Goal: Task Accomplishment & Management: Manage account settings

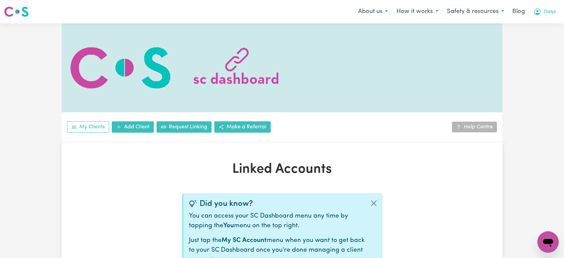
click at [552, 16] on button "Dalys" at bounding box center [544, 12] width 31 height 14
click at [545, 38] on link "Logout" at bounding box center [533, 38] width 53 height 13
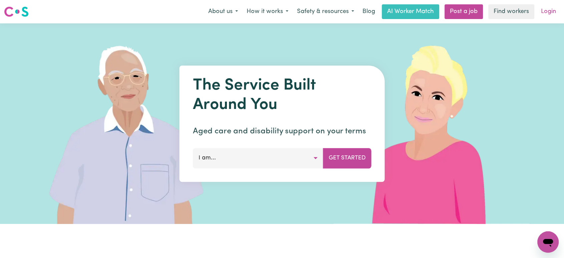
click at [552, 11] on link "Login" at bounding box center [548, 11] width 23 height 15
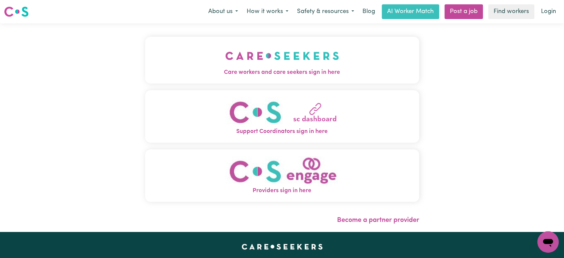
click at [225, 66] on img "Care workers and care seekers sign in here" at bounding box center [282, 55] width 114 height 25
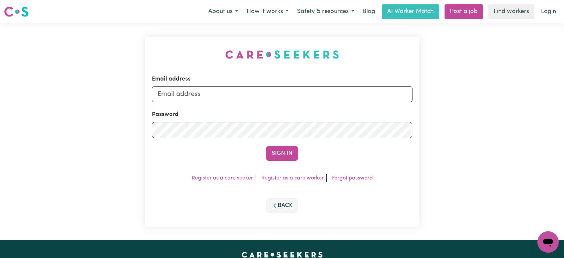
type input "[PERSON_NAME][EMAIL_ADDRESS][DOMAIN_NAME]"
click at [287, 150] on button "Sign In" at bounding box center [282, 153] width 32 height 15
